Goal: Transaction & Acquisition: Purchase product/service

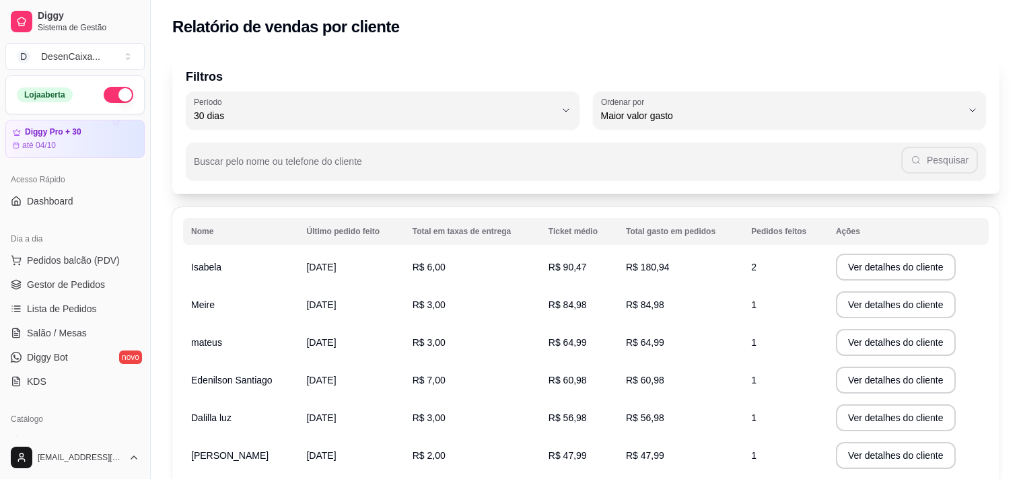
select select "30"
select select "HIGHEST_TOTAL_SPENT_WITH_ORDERS"
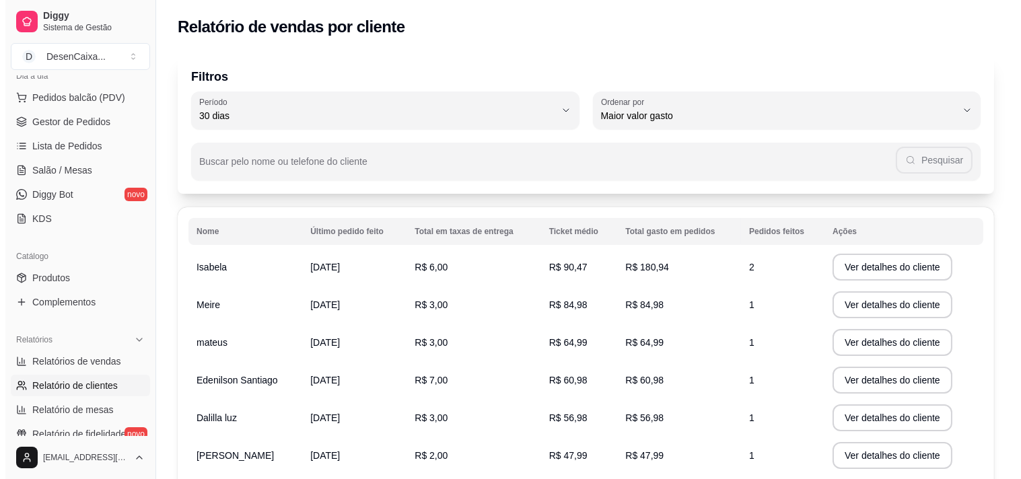
scroll to position [149, 0]
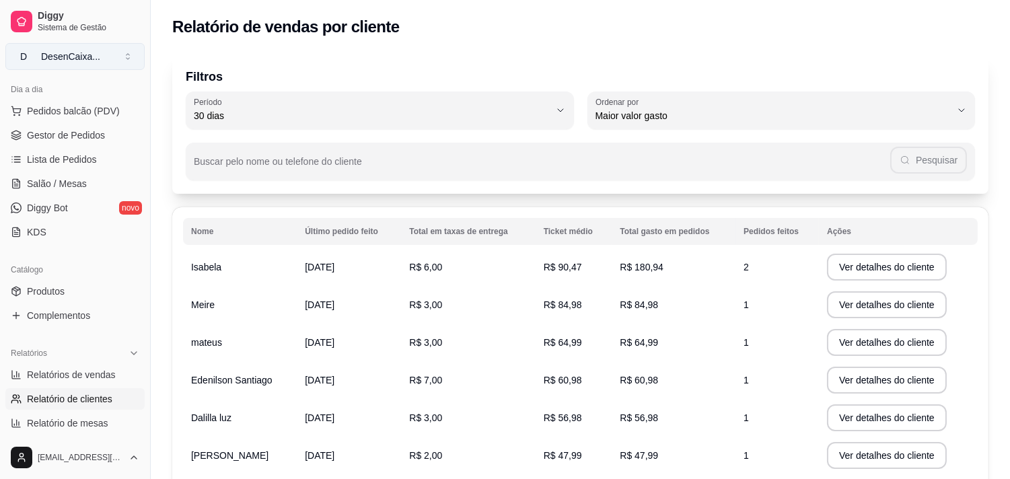
click at [85, 59] on div "DesenCaixa ..." at bounding box center [70, 56] width 59 height 13
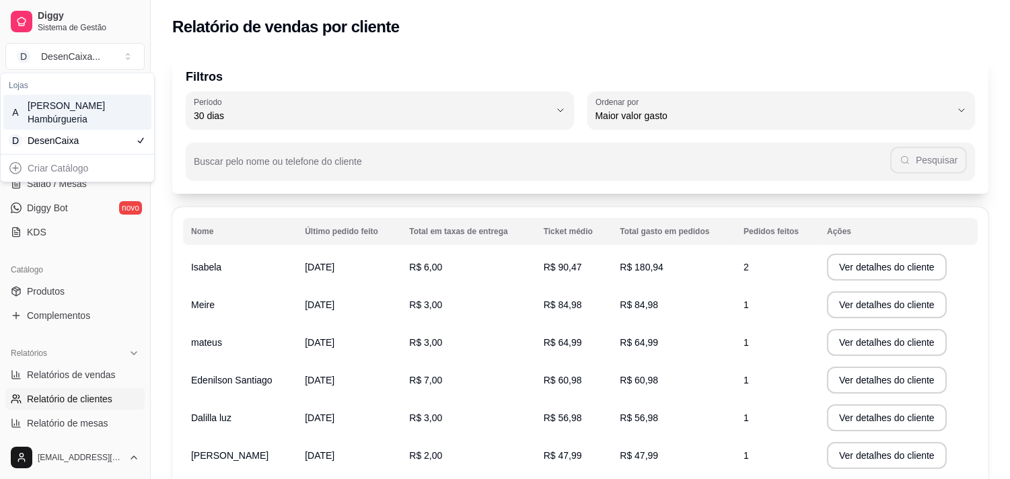
click at [77, 112] on div "[PERSON_NAME] Hambúrgueria" at bounding box center [58, 112] width 61 height 27
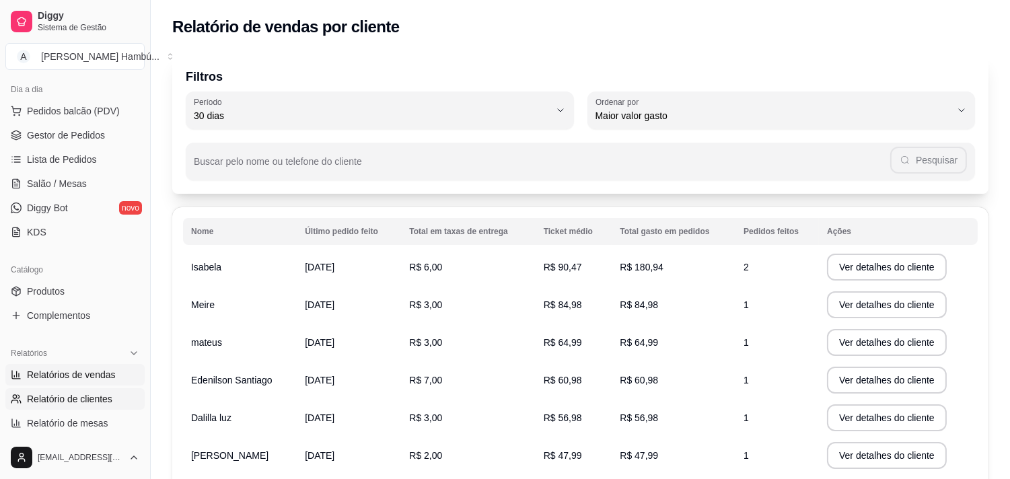
click at [68, 378] on span "Relatórios de vendas" at bounding box center [71, 374] width 89 height 13
select select "ALL"
select select "0"
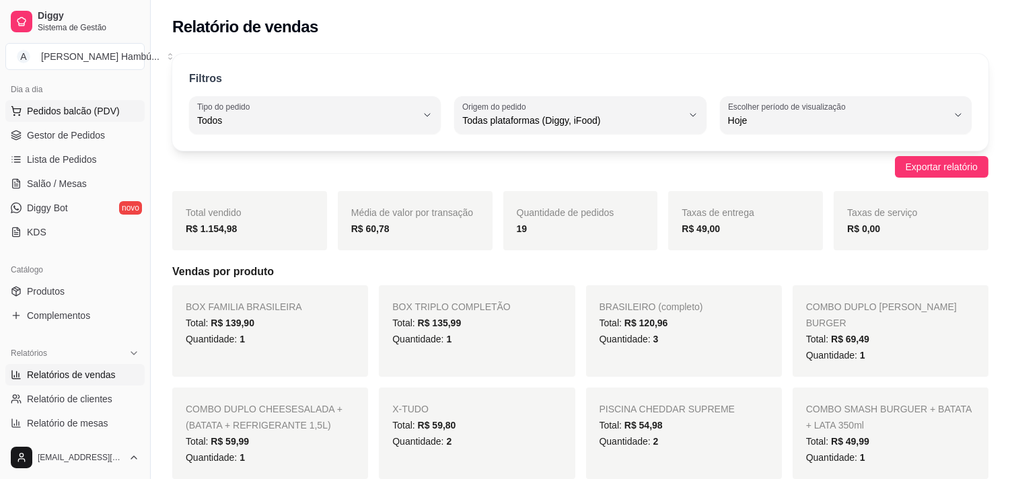
click at [63, 120] on button "Pedidos balcão (PDV)" at bounding box center [74, 111] width 139 height 22
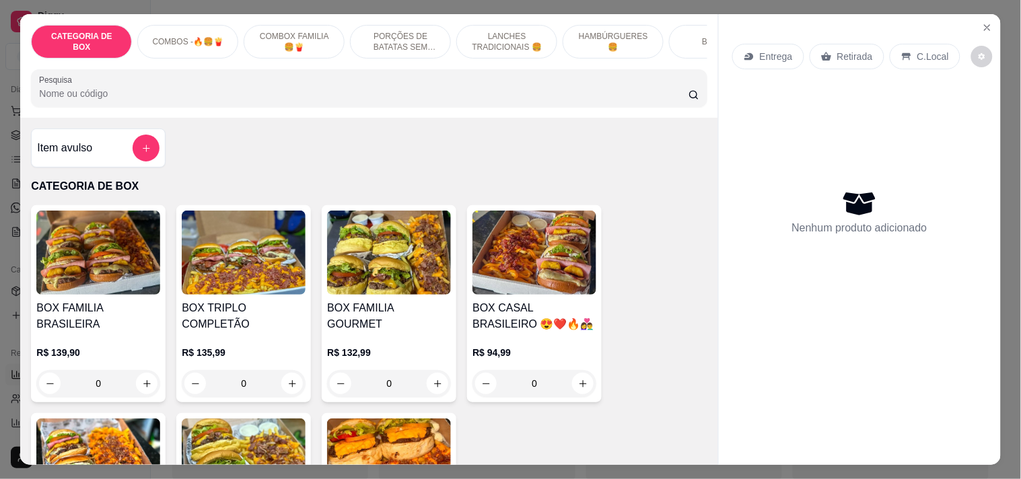
click at [571, 391] on div "0" at bounding box center [535, 383] width 124 height 27
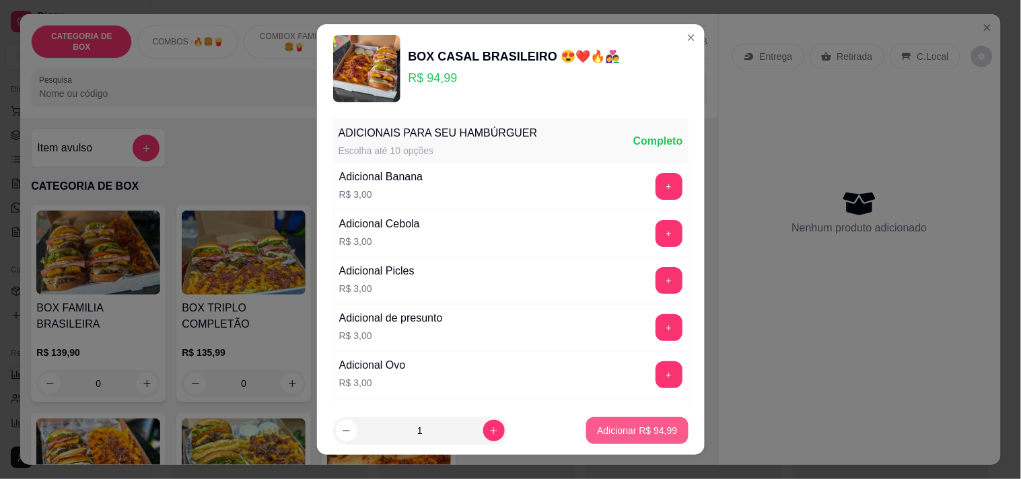
click at [595, 424] on button "Adicionar R$ 94,99" at bounding box center [637, 430] width 102 height 27
type input "1"
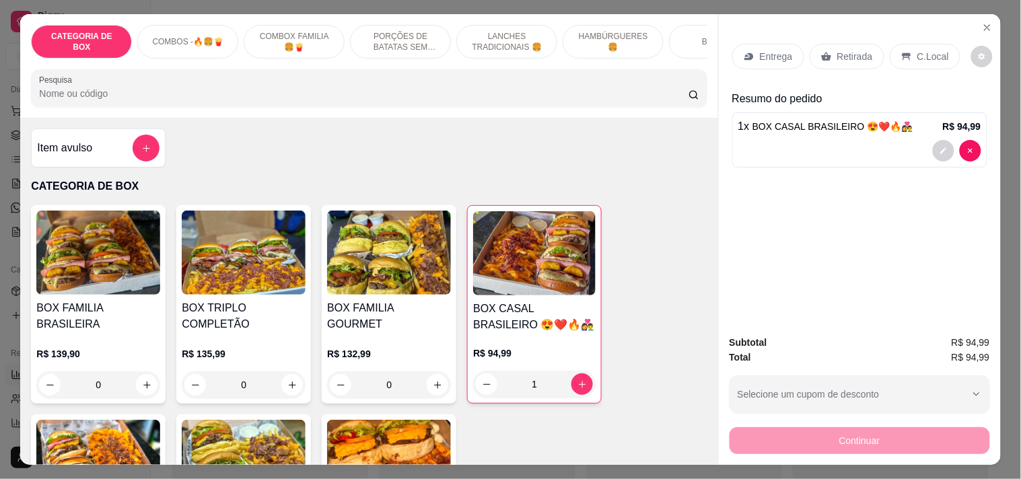
click at [776, 53] on p "Entrega" at bounding box center [776, 56] width 33 height 13
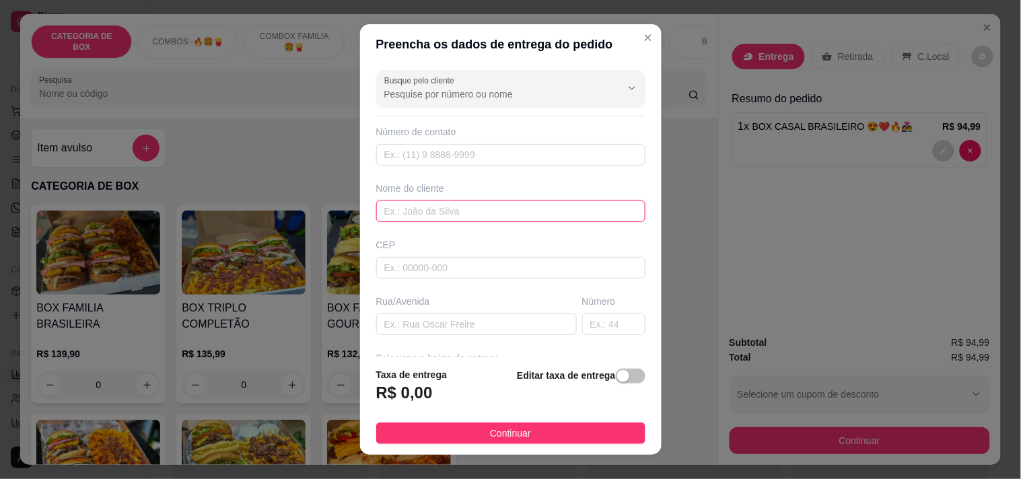
click at [454, 207] on input "text" at bounding box center [510, 212] width 269 height 22
type input "[PERSON_NAME]"
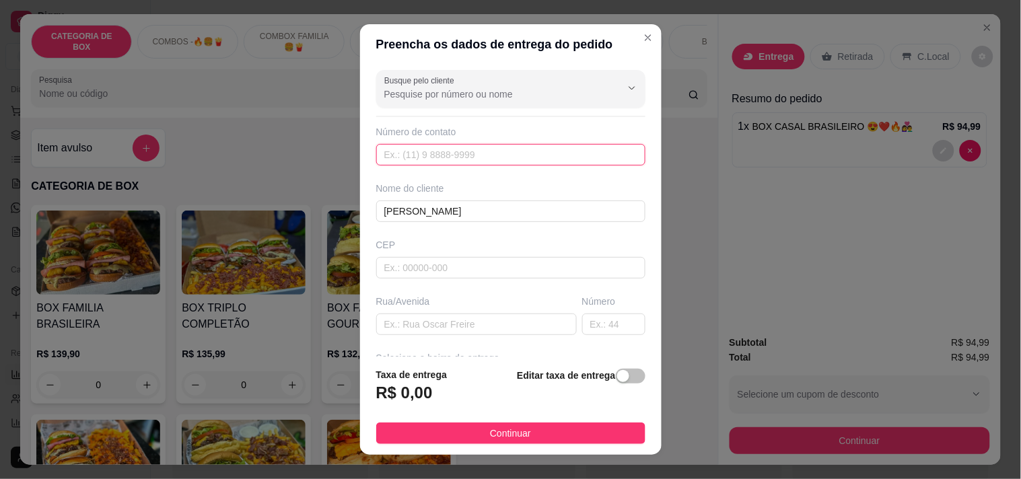
click at [462, 155] on input "text" at bounding box center [510, 155] width 269 height 22
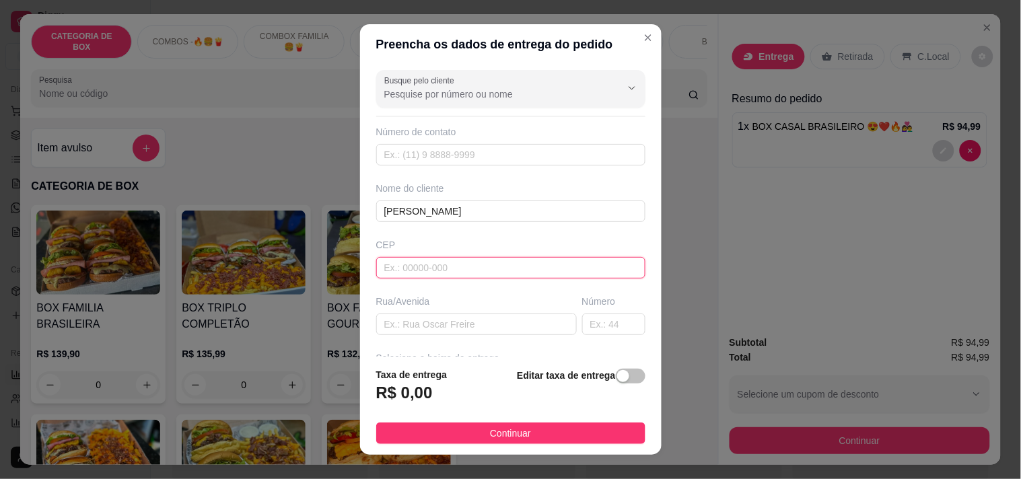
click at [582, 263] on input "text" at bounding box center [510, 268] width 269 height 22
type input "29178310"
type input "[GEOGRAPHIC_DATA]"
type input "29178310"
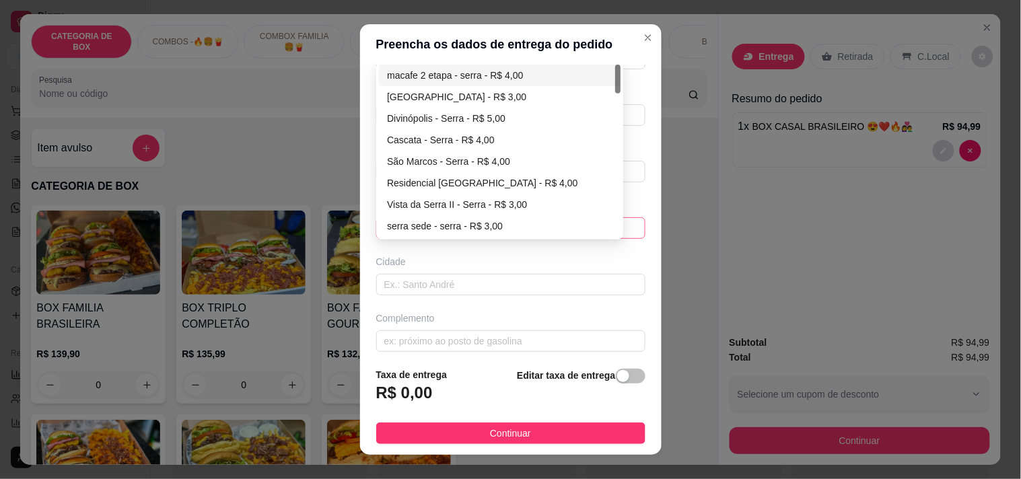
click at [495, 225] on div "63a24ae1707d6dab4cd97ef4 63a24a32707d6dab4cd97edf macafe 2 etapa - serra - R$ 4…" at bounding box center [510, 228] width 269 height 22
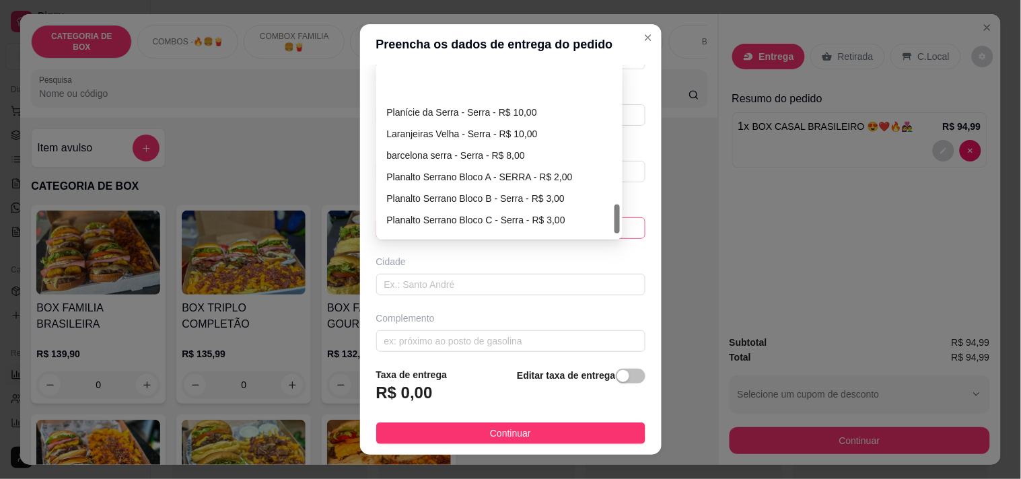
scroll to position [839, 0]
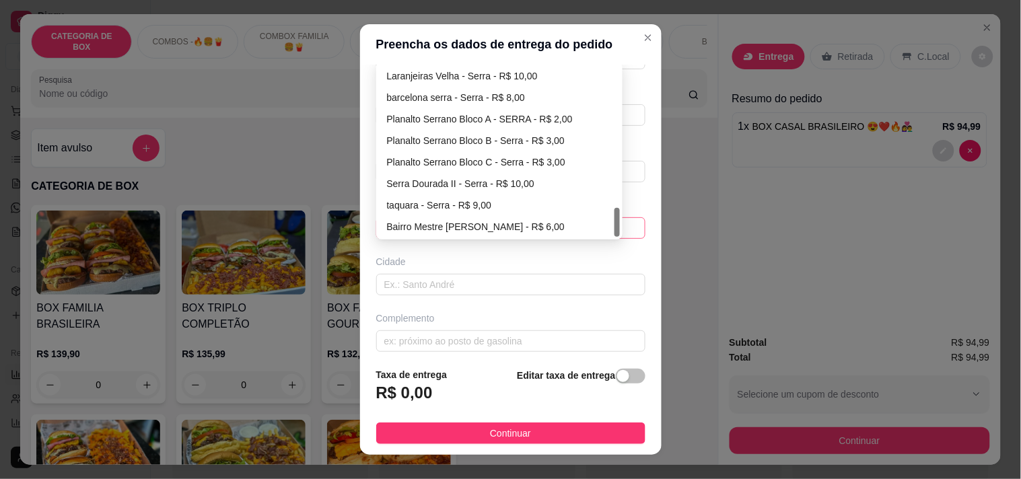
drag, startPoint x: 610, startPoint y: 90, endPoint x: 596, endPoint y: 236, distance: 146.8
click at [596, 236] on div "Planície da Serra - Serra - R$ 10,00 [GEOGRAPHIC_DATA] Velha - Serra - R$ 10,00…" at bounding box center [500, 151] width 242 height 172
click at [502, 112] on div "Planalto Serrano Bloco A - SERRA - R$ 2,00" at bounding box center [500, 119] width 226 height 15
type input "SERRA"
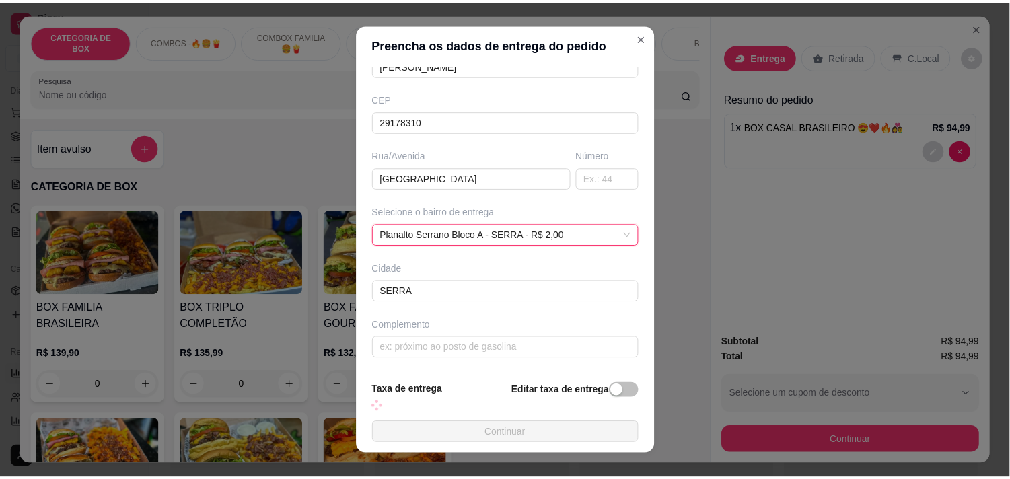
scroll to position [153, 0]
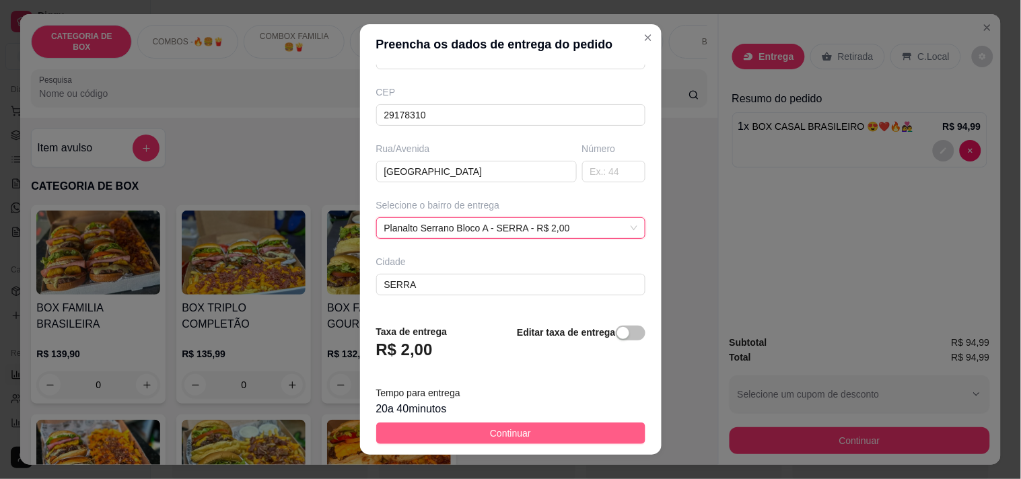
click at [495, 427] on span "Continuar" at bounding box center [510, 433] width 41 height 15
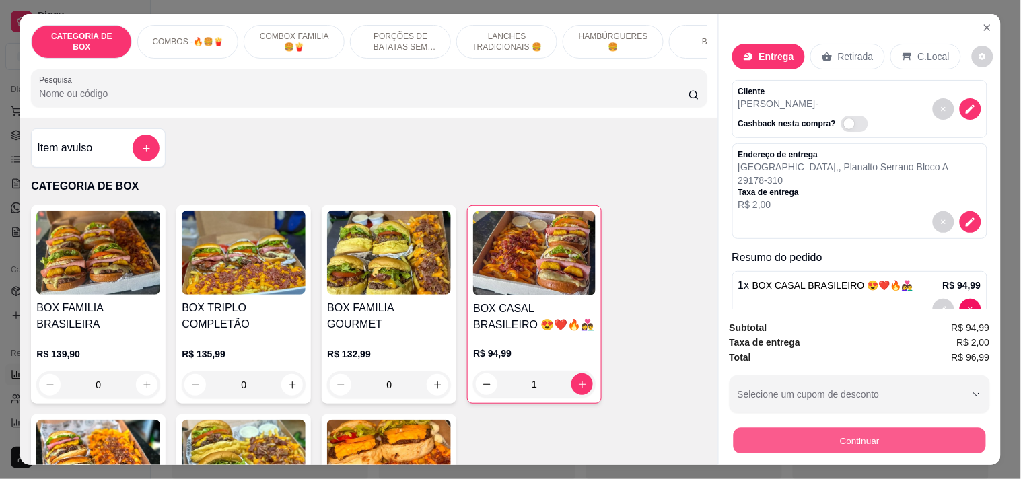
click at [823, 434] on button "Continuar" at bounding box center [859, 440] width 252 height 26
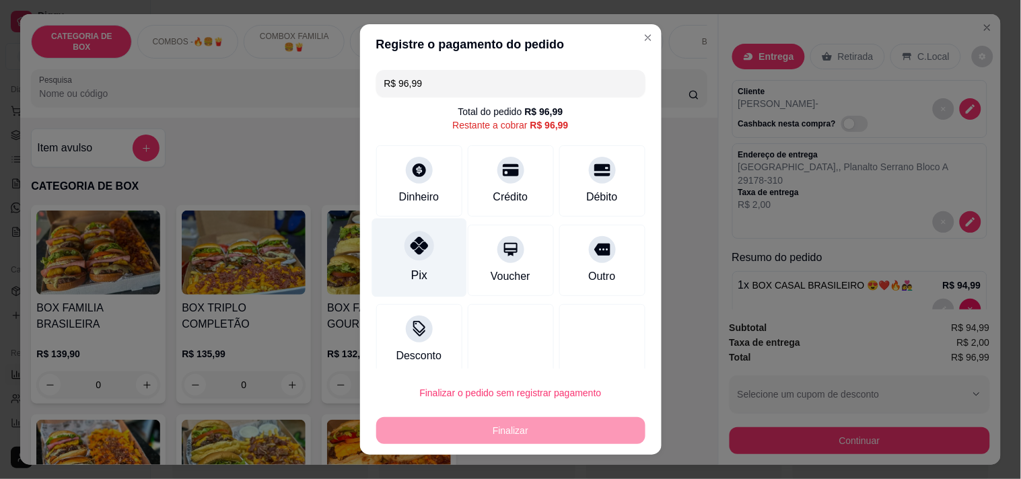
click at [413, 238] on icon at bounding box center [419, 246] width 18 height 18
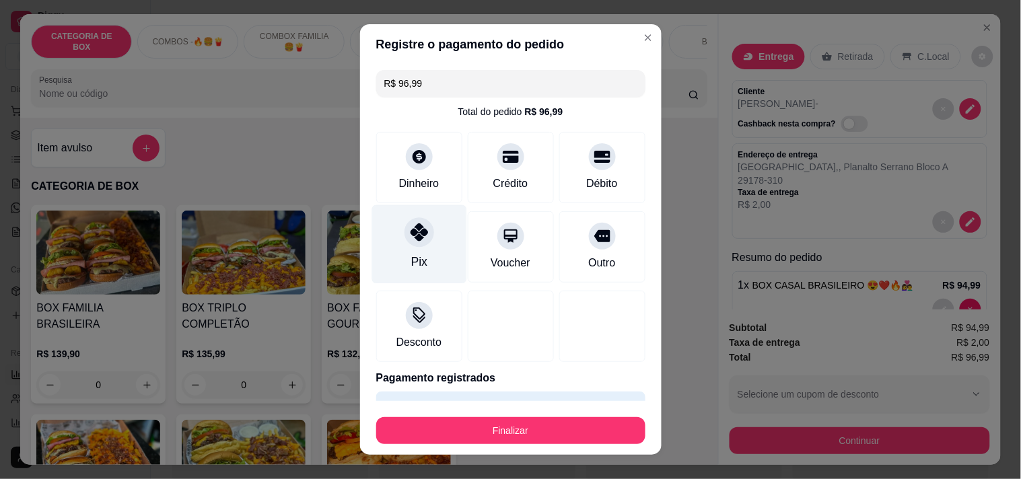
type input "R$ 0,00"
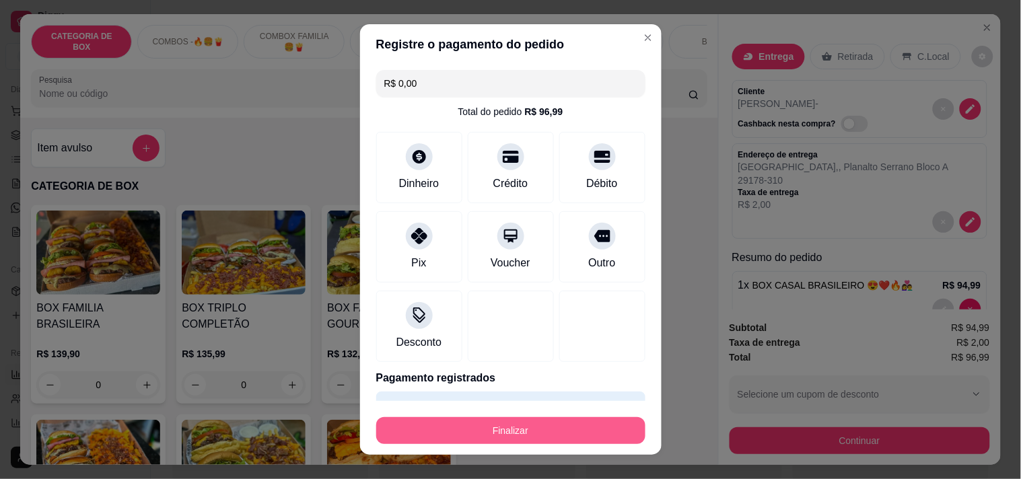
click at [462, 438] on button "Finalizar" at bounding box center [510, 430] width 269 height 27
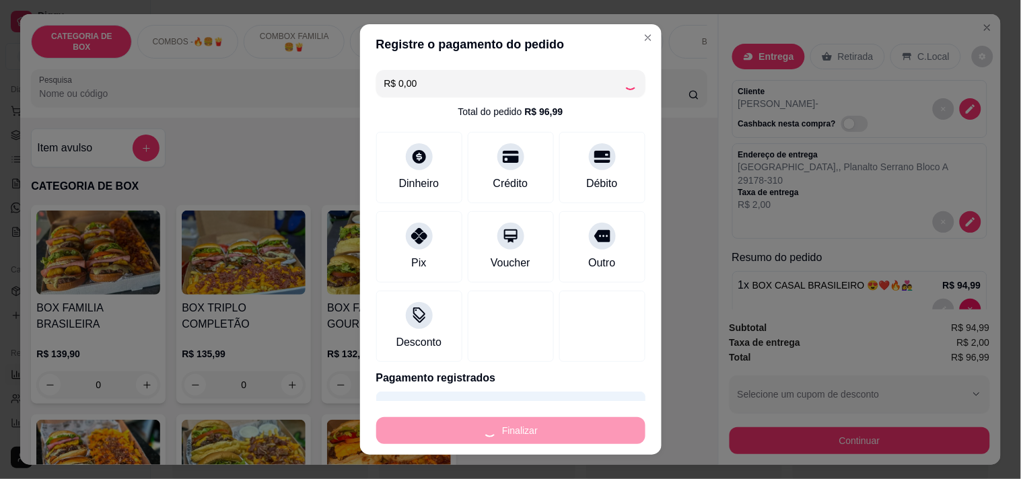
type input "0"
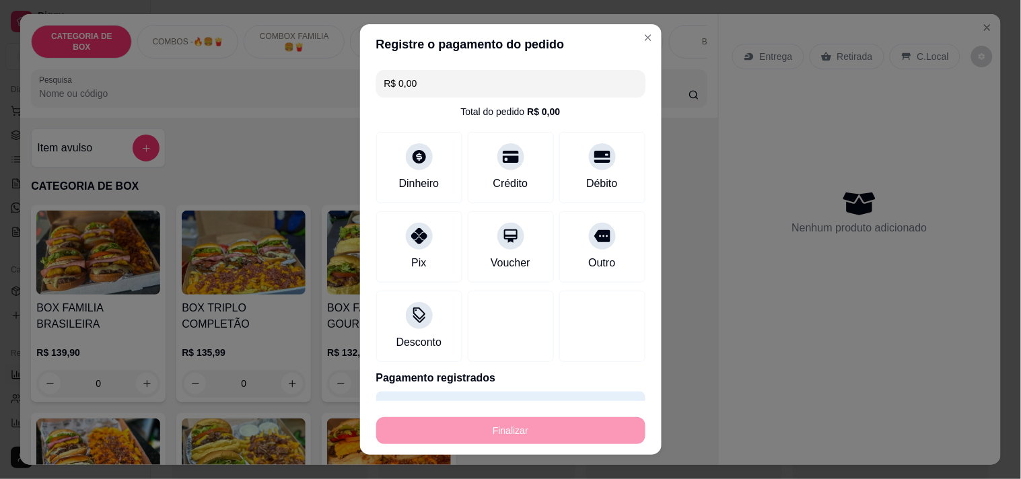
type input "-R$ 96,99"
